Goal: Find specific page/section: Find specific page/section

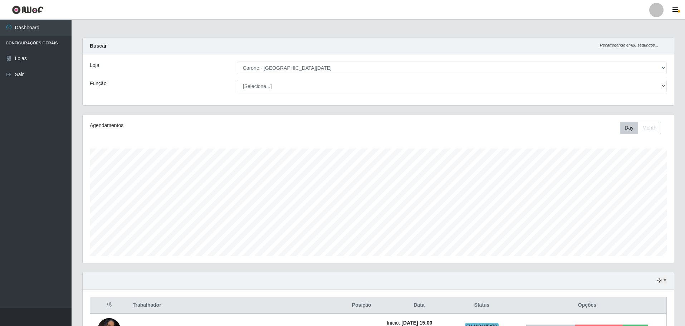
select select "527"
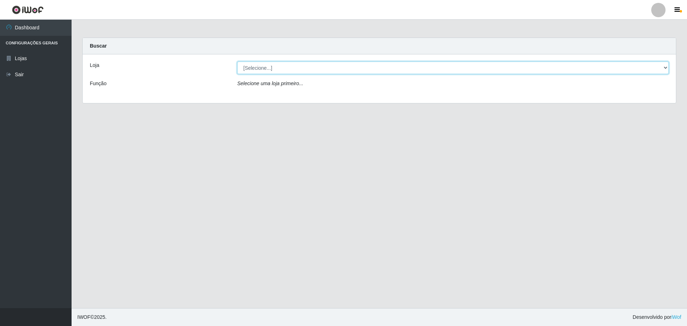
click at [326, 67] on select "[Selecione...] Carone - Santa Lucia" at bounding box center [452, 68] width 431 height 13
select select "527"
click at [237, 62] on select "[Selecione...] Carone - Santa Lucia" at bounding box center [452, 68] width 431 height 13
